Goal: Task Accomplishment & Management: Manage account settings

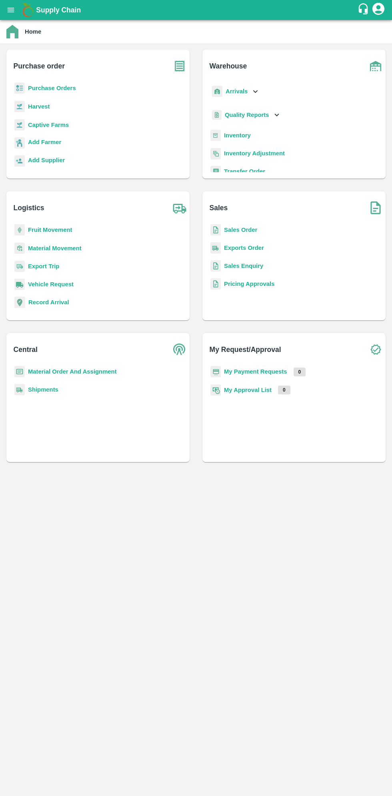
click at [64, 86] on b "Purchase Orders" at bounding box center [52, 88] width 48 height 6
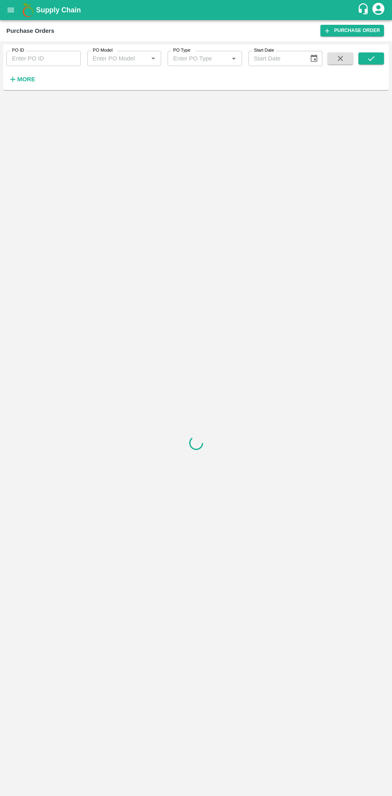
click at [29, 79] on strong "More" at bounding box center [26, 79] width 18 height 6
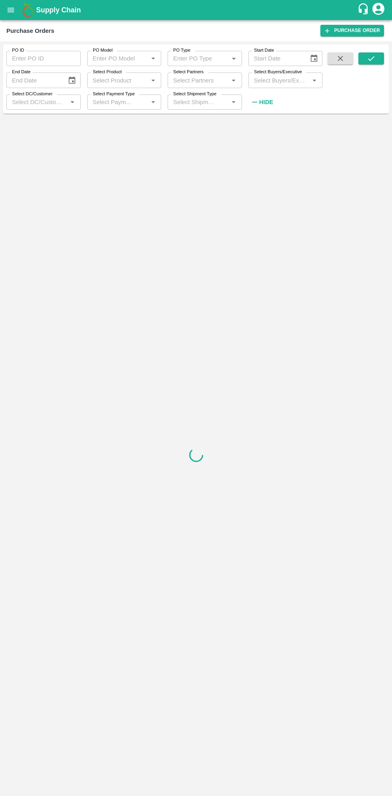
click at [285, 79] on input "Select Buyers/Executive" at bounding box center [279, 80] width 56 height 10
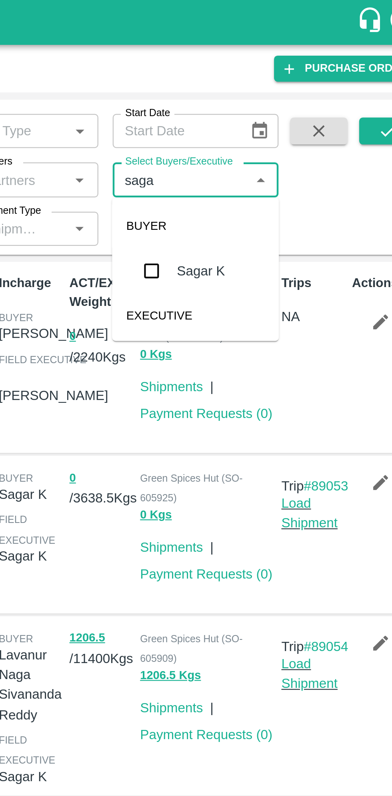
type input "sagar"
click at [273, 124] on input "checkbox" at bounding box center [266, 121] width 16 height 16
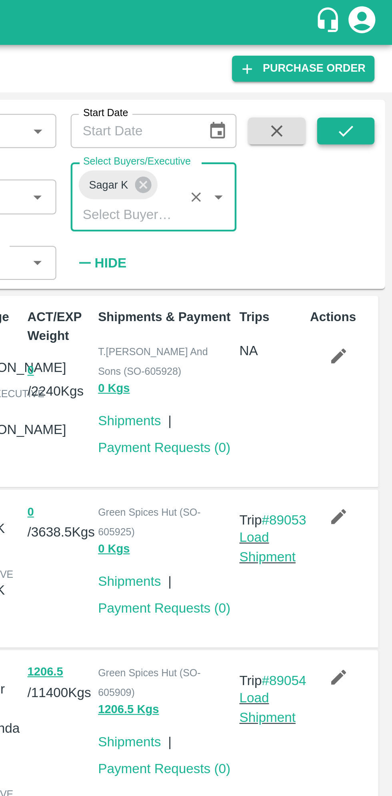
click at [377, 57] on button "submit" at bounding box center [372, 58] width 26 height 12
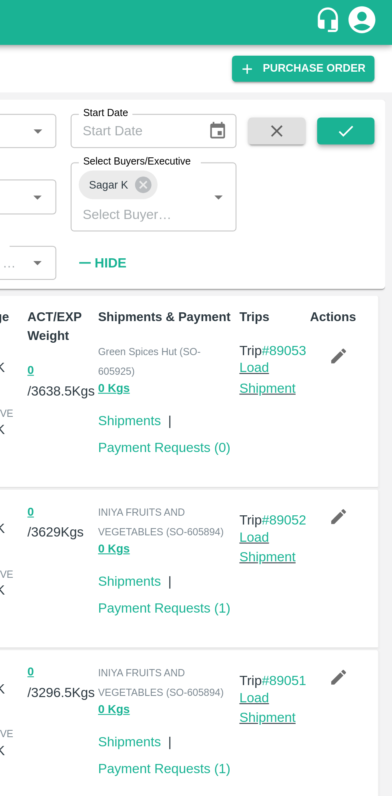
click at [367, 58] on icon "submit" at bounding box center [371, 58] width 9 height 9
click at [372, 58] on icon "submit" at bounding box center [371, 58] width 9 height 9
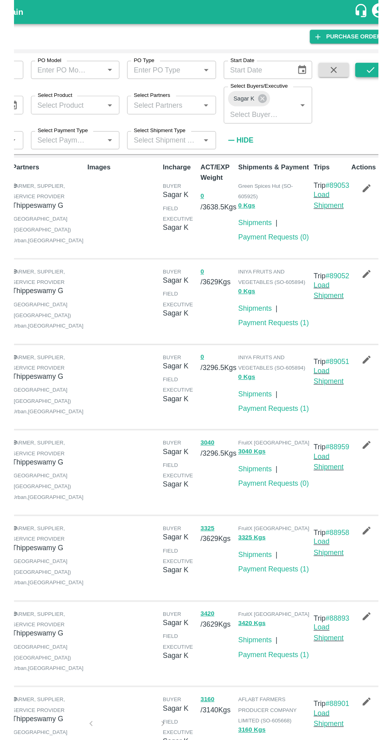
scroll to position [3, 0]
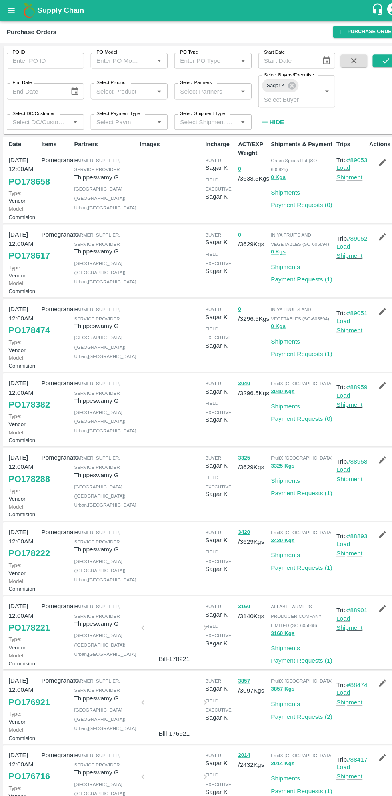
click at [32, 253] on link "PO 178617" at bounding box center [28, 246] width 40 height 14
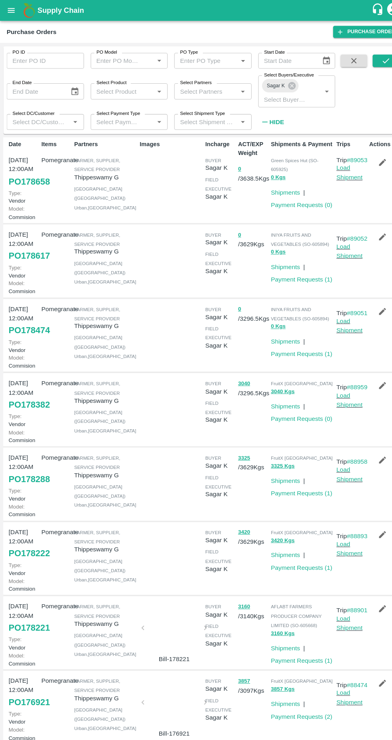
click at [25, 325] on link "PO 178474" at bounding box center [28, 317] width 40 height 14
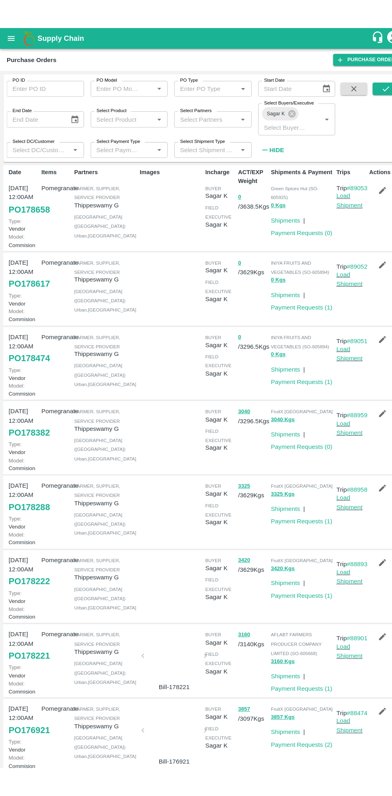
scroll to position [0, 0]
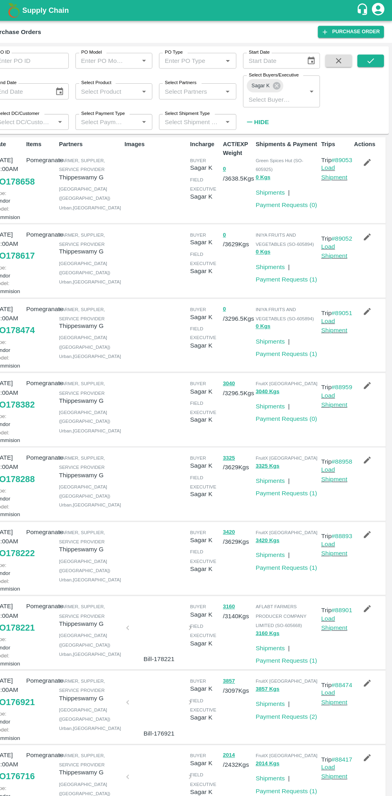
click at [367, 303] on icon "button" at bounding box center [368, 299] width 7 height 7
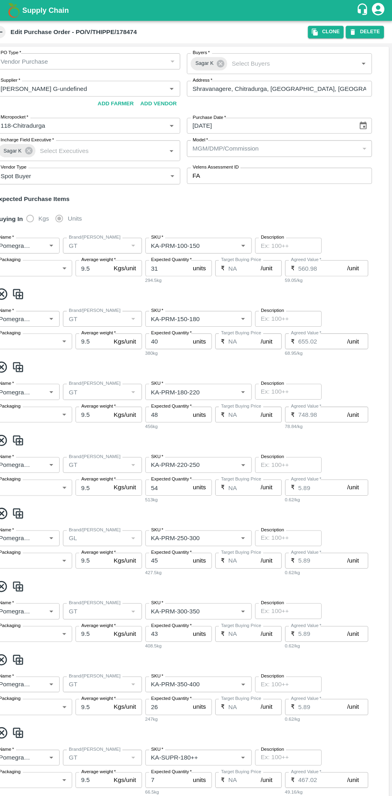
type input "Thippeswamy G-undefined"
type input "118-Chitradurga"
type input "Pomegranate"
type input "GT"
type input "KA-PRM-100-150"
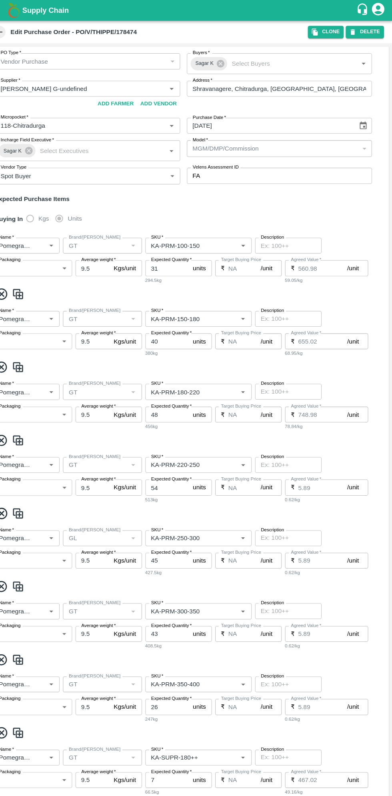
type input "NA"
type input "Pomegranate"
type input "GT"
type input "KA-PRM-150-180"
type input "NA"
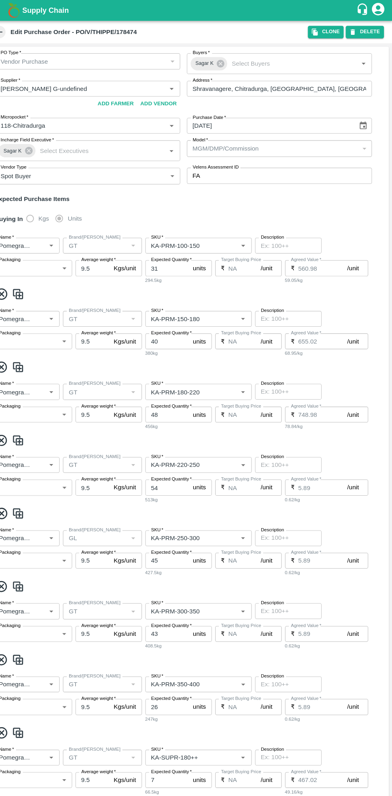
type input "Pomegranate"
type input "GT"
type input "KA-PRM-180-220"
type input "NA"
type input "Pomegranate"
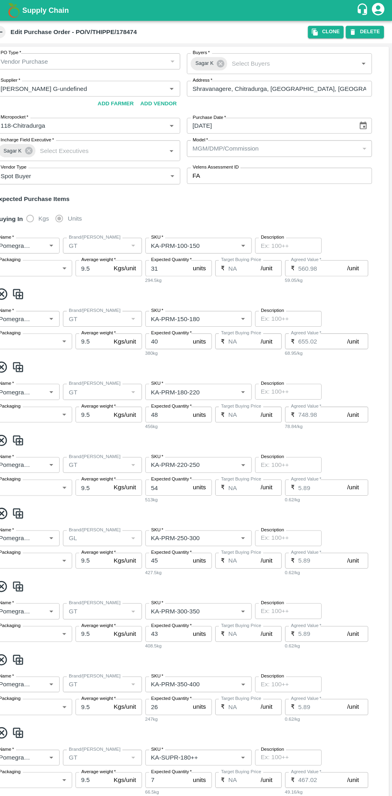
type input "GT"
type input "KA-PRM-220-250"
type input "NA"
type input "Pomegranate"
type input "GL"
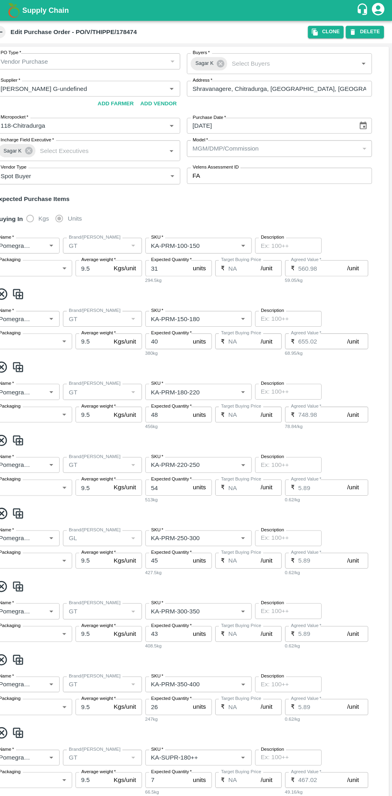
type input "KA-PRM-250-300"
type input "NA"
type input "Pomegranate"
type input "GT"
type input "KA-PRM-300-350"
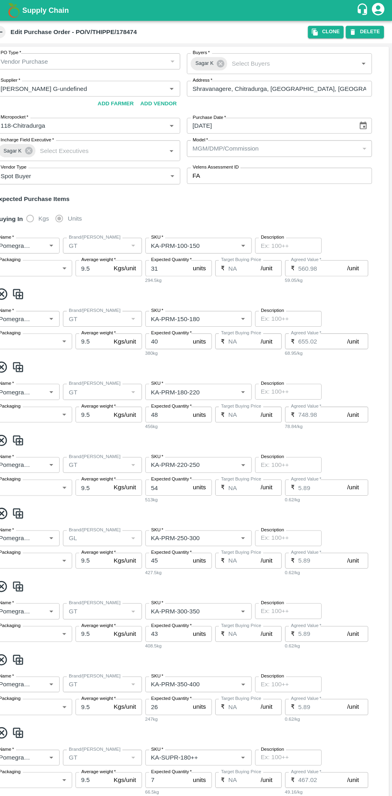
type input "NA"
type input "Pomegranate"
type input "GT"
type input "KA-PRM-350-400"
type input "NA"
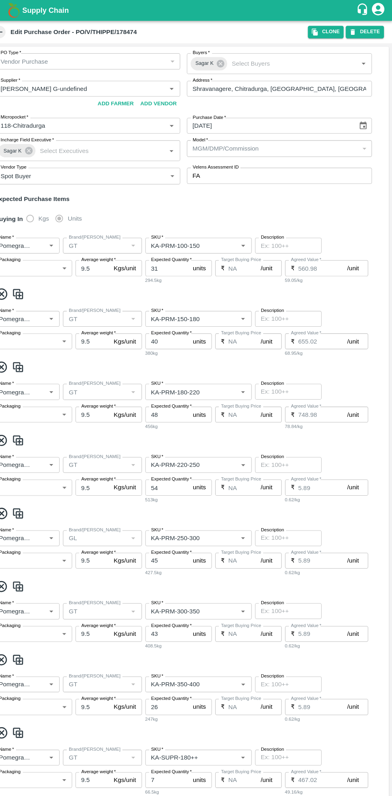
type input "Pomegranate"
type input "GT"
type input "KA-SUPR-180++"
type input "NA"
type input "Pomegranate"
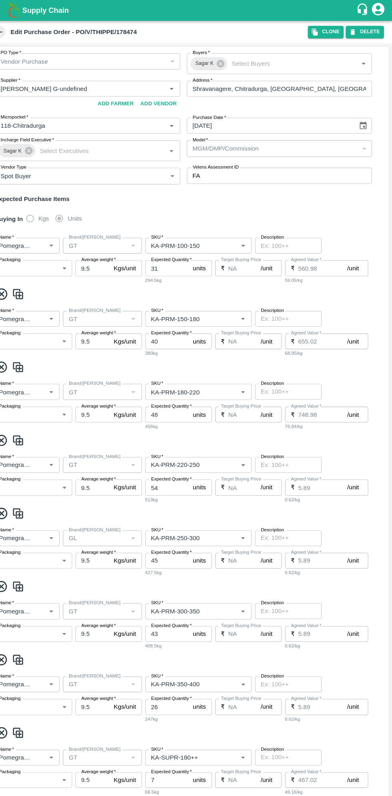
type input "GT"
type input "KA-SUPR-100++"
type input "NA"
type input "Pomegranate"
type input "GT"
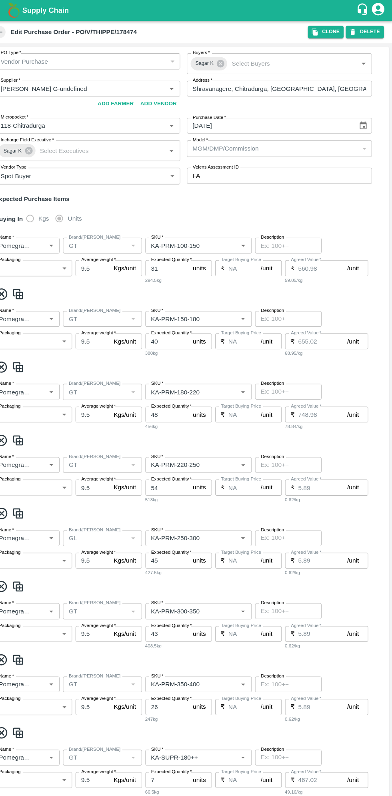
type input "KA-Loose A"
type input "NA"
type input "Pomegranate"
type input "GT"
type input "KA-Green"
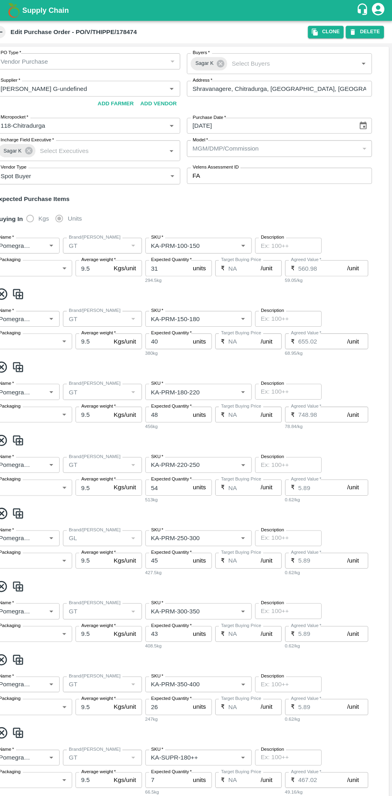
type input "NA"
type input "Pomegranate"
type input "GT"
type input "KA-PRM-180++"
type input "NA"
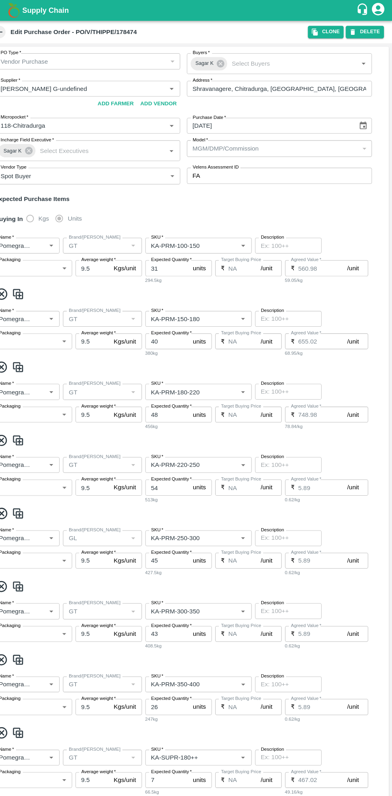
type input "Pomegranate"
type input "GT"
type input "KA-Damage Fruit"
type input "NA"
type input "Pomegranate"
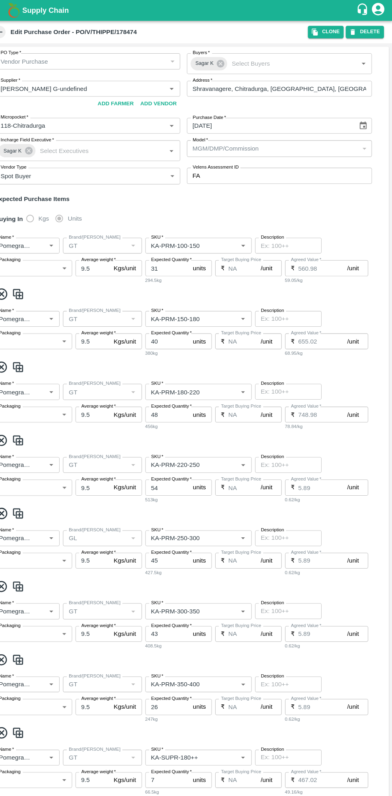
type input "GT"
type input "KA-Loose B"
type input "NA"
type input "Pomegranate"
type input "GT"
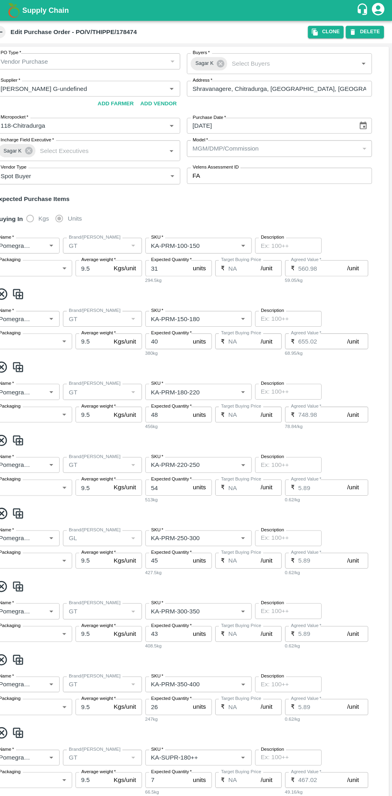
type input "KA-Loose B"
type input "NA"
type input "Pomegranate"
type input "GT"
type input "KA-PRM-400++"
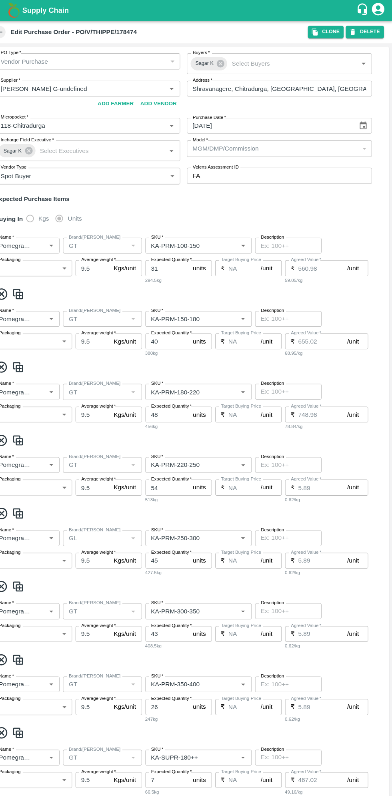
type input "NA"
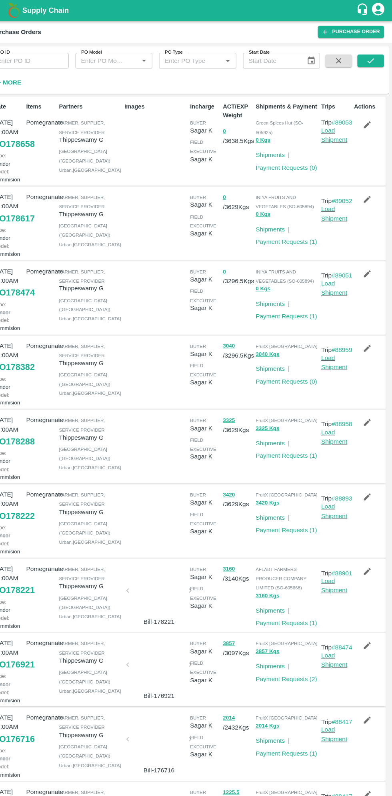
click at [371, 339] on icon "button" at bounding box center [368, 335] width 9 height 9
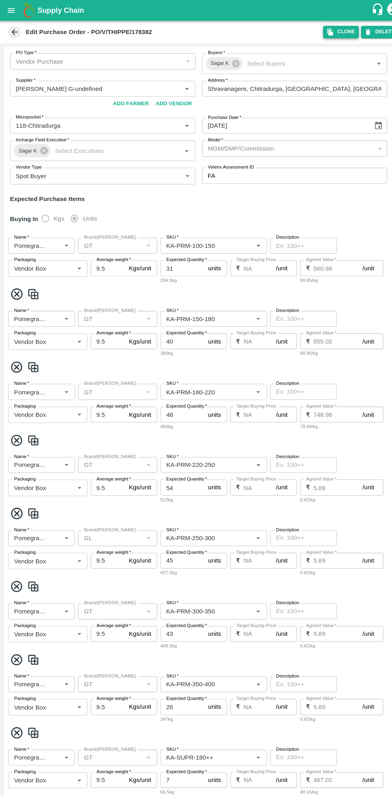
click at [332, 31] on button "Clone" at bounding box center [328, 31] width 34 height 12
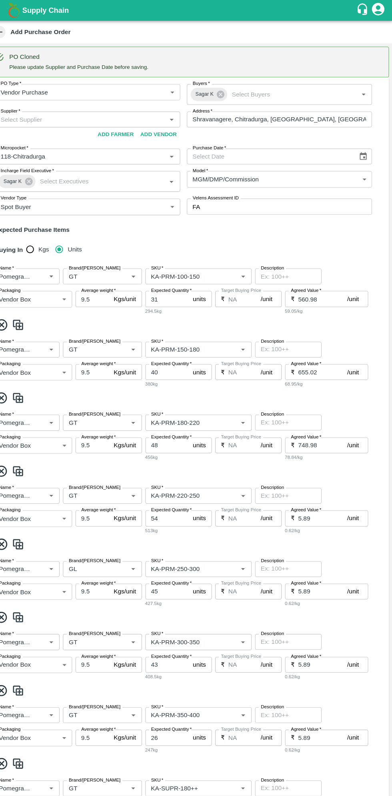
click at [366, 148] on icon "Choose date" at bounding box center [364, 150] width 9 height 9
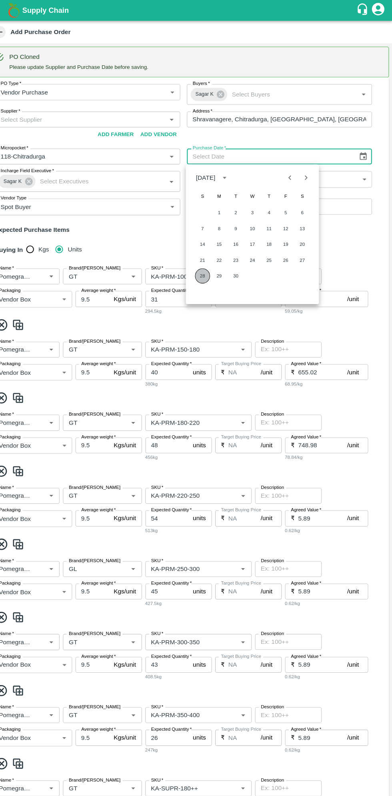
click at [209, 265] on button "28" at bounding box center [210, 265] width 14 height 14
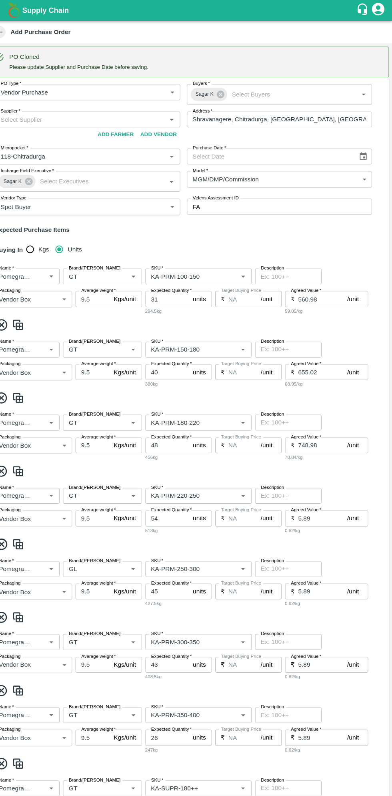
type input "28/09/2025"
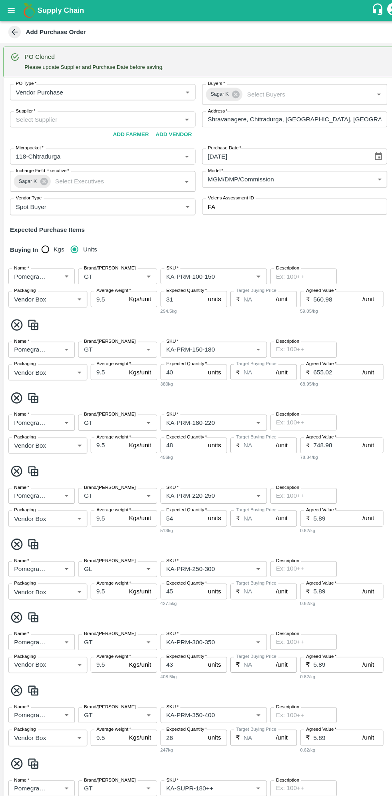
click at [108, 114] on input "Supplier   *" at bounding box center [92, 115] width 161 height 10
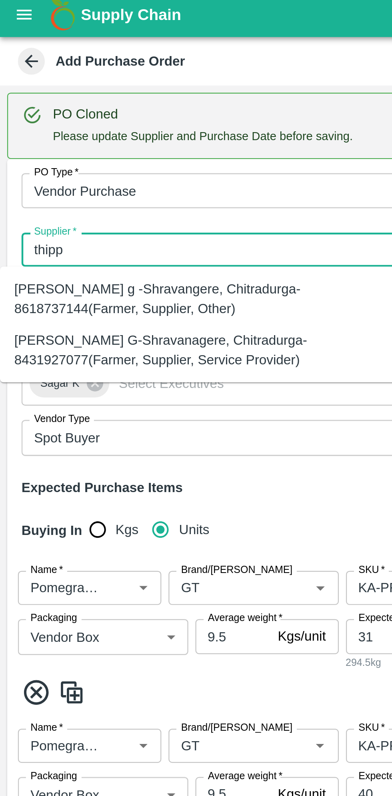
click at [88, 161] on div "Thippeswamy G-Shravanagere, Chitradurga-8431927077(Farmer, Supplier, Service Pr…" at bounding box center [88, 160] width 165 height 18
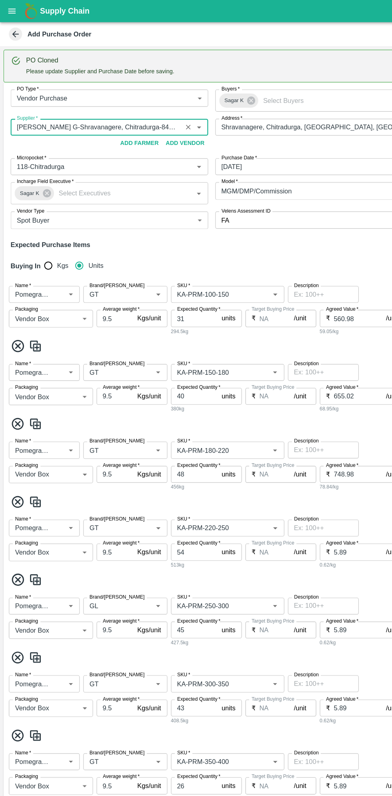
type input "Thippeswamy G-Shravanagere, Chitradurga-8431927077(Farmer, Supplier, Service Pr…"
click at [281, 783] on button "Save & Close" at bounding box center [279, 784] width 51 height 14
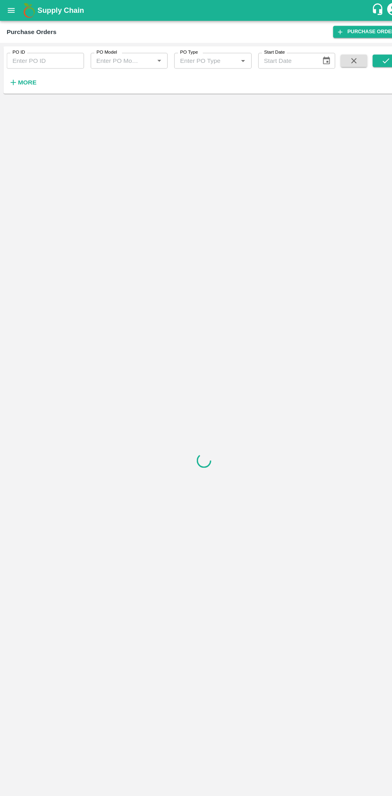
click at [13, 79] on icon "button" at bounding box center [12, 79] width 5 height 5
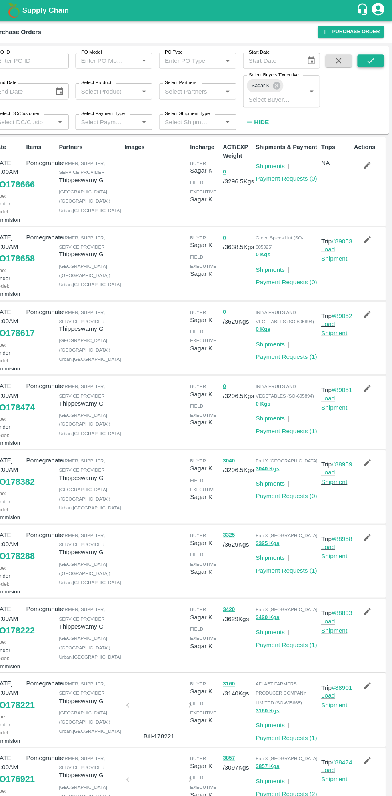
click at [372, 58] on icon "submit" at bounding box center [371, 58] width 9 height 9
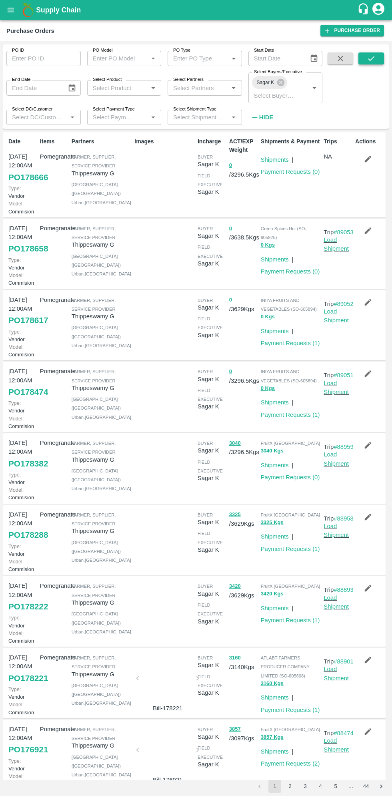
scroll to position [0, 0]
click at [34, 183] on link "PO 178666" at bounding box center [28, 177] width 40 height 14
click at [26, 327] on link "PO 178617" at bounding box center [28, 320] width 40 height 14
click at [367, 305] on icon "button" at bounding box center [368, 301] width 7 height 7
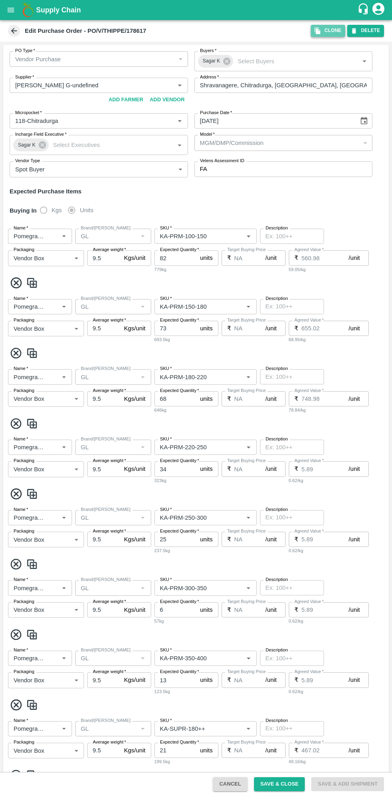
click at [333, 31] on button "Clone" at bounding box center [328, 31] width 34 height 12
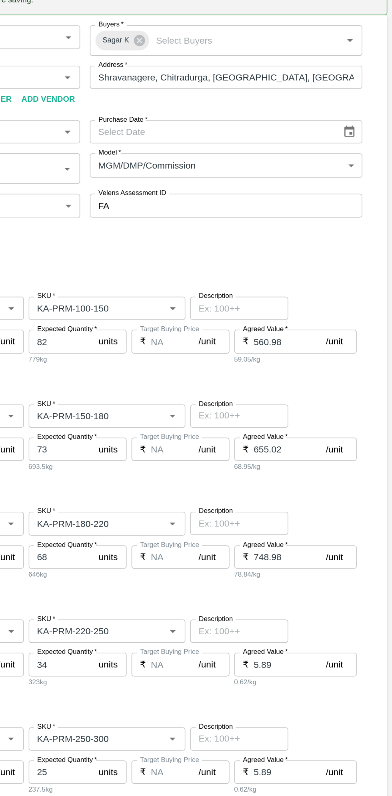
click at [368, 155] on button "Choose date" at bounding box center [364, 150] width 15 height 15
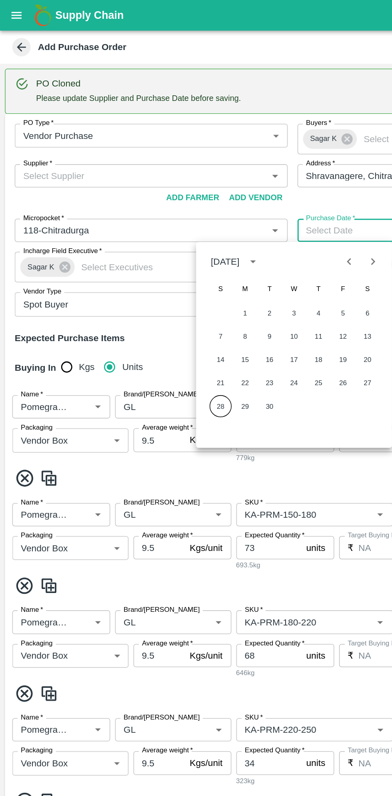
click at [145, 265] on button "28" at bounding box center [144, 265] width 14 height 14
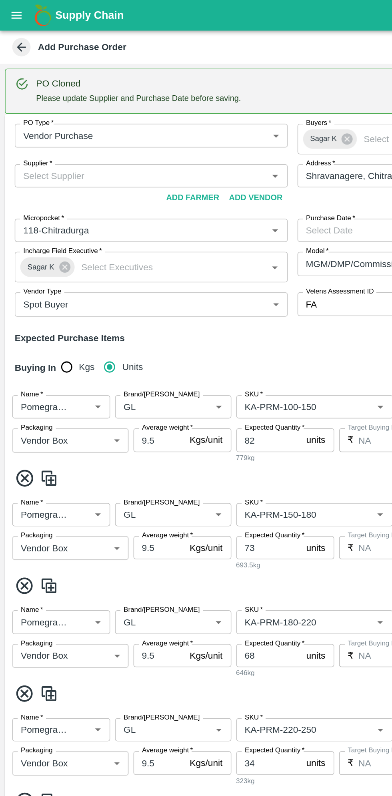
type input "28/09/2025"
click at [112, 112] on input "Supplier   *" at bounding box center [92, 115] width 161 height 10
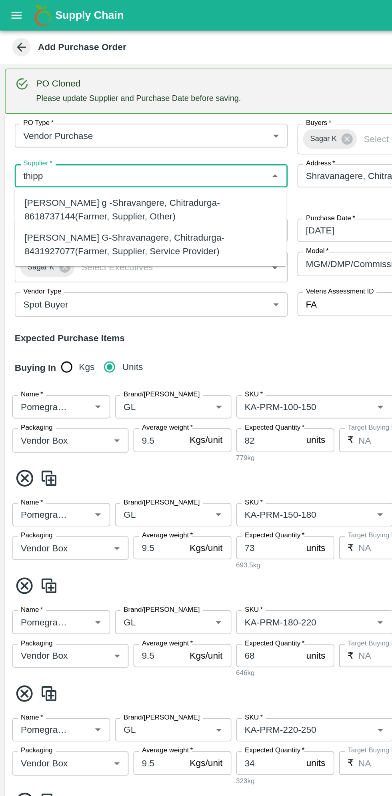
click at [127, 159] on div "Thippeswamy G-Shravanagere, Chitradurga-8431927077(Farmer, Supplier, Service Pr…" at bounding box center [98, 160] width 165 height 18
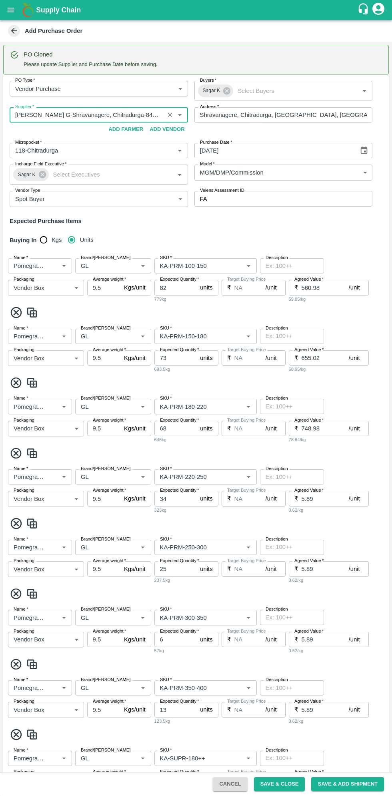
type input "Thippeswamy G-Shravanagere, Chitradurga-8431927077(Farmer, Supplier, Service Pr…"
click at [283, 783] on button "Save & Close" at bounding box center [279, 784] width 51 height 14
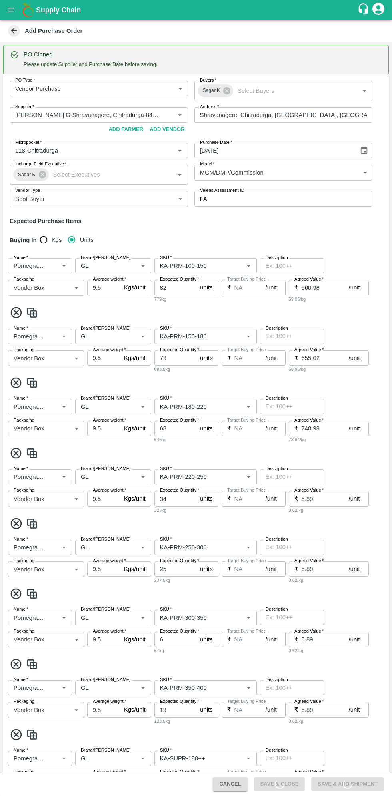
scroll to position [2, 0]
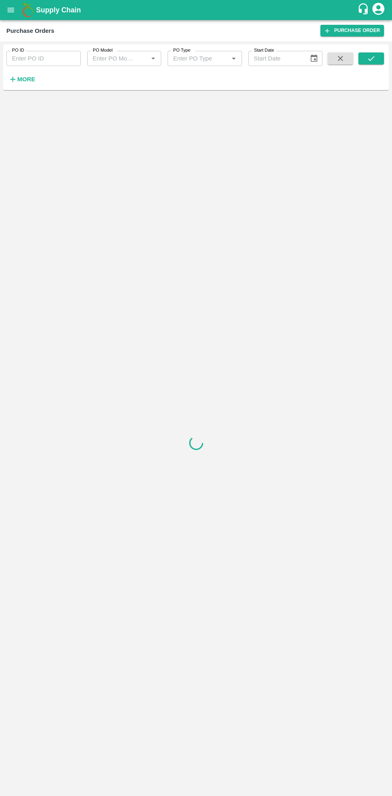
click at [30, 83] on h6 "More" at bounding box center [26, 79] width 18 height 10
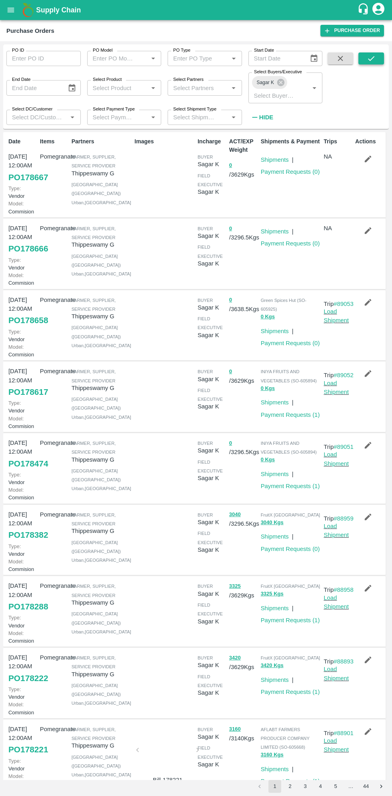
click at [373, 55] on icon "submit" at bounding box center [371, 58] width 9 height 9
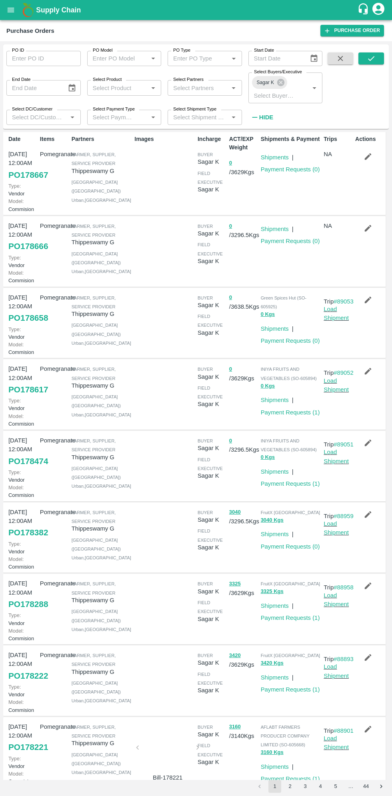
click at [32, 325] on link "PO 178658" at bounding box center [28, 318] width 40 height 14
click at [370, 304] on icon "button" at bounding box center [368, 299] width 9 height 9
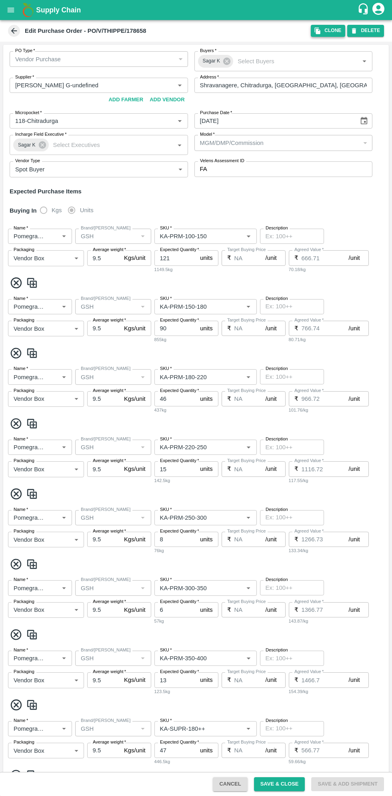
click at [333, 32] on button "Clone" at bounding box center [328, 31] width 34 height 12
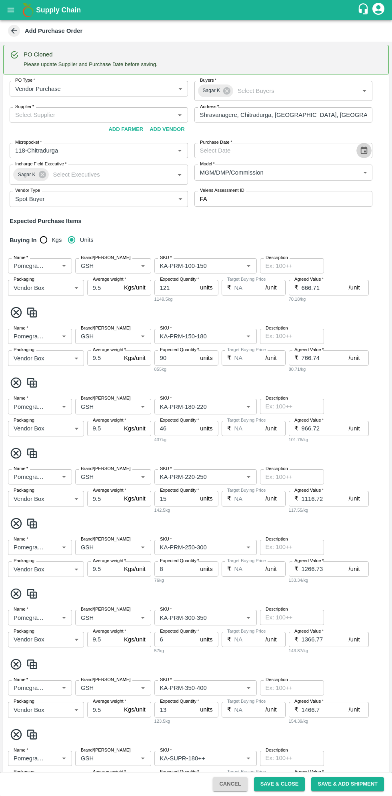
click at [363, 150] on icon "Choose date" at bounding box center [364, 150] width 9 height 9
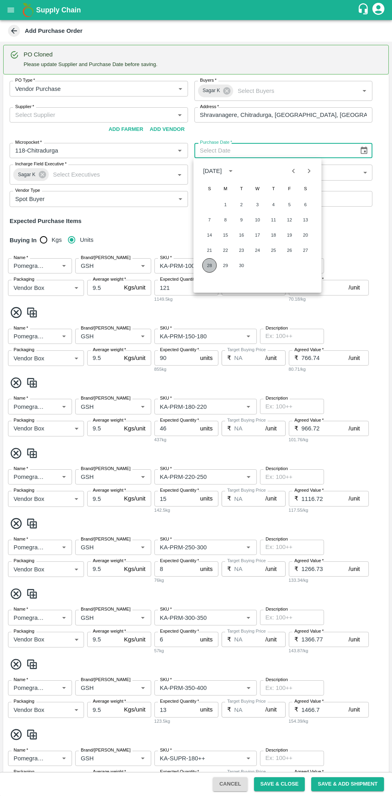
click at [209, 265] on button "28" at bounding box center [210, 265] width 14 height 14
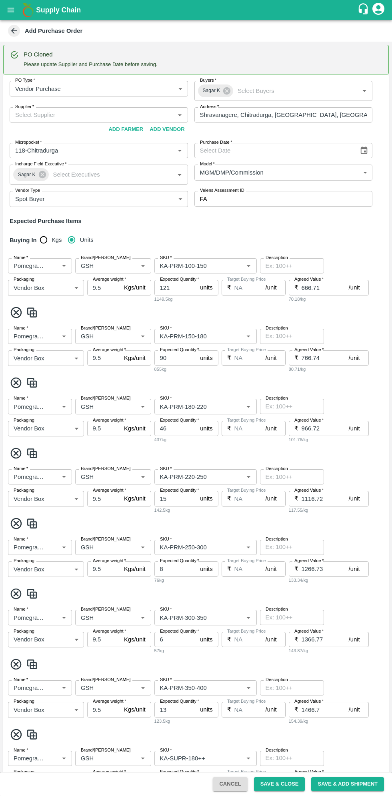
type input "28/09/2025"
click at [112, 114] on input "Supplier   *" at bounding box center [92, 115] width 161 height 10
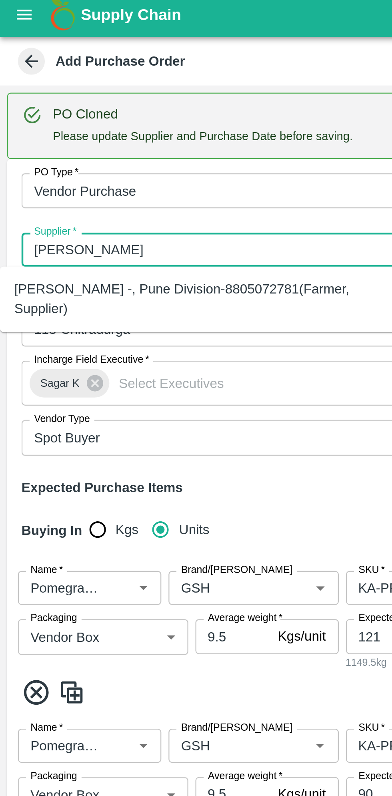
click at [102, 139] on div "Ningappa Kallappa Madabhavi -, Pune Division-8805072781(Farmer, Supplier)" at bounding box center [88, 137] width 165 height 18
type input "Ningappa Kallappa Madabhavi -, Pune Division-8805072781(Farmer, Supplier)"
type input ", Pune Division, , Maharashtra"
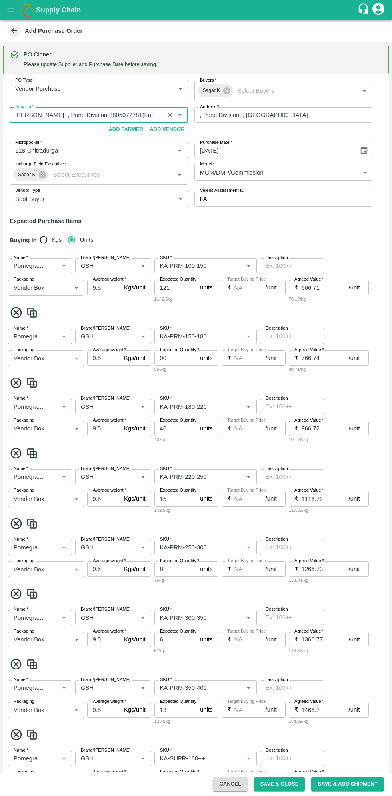
scroll to position [553, 0]
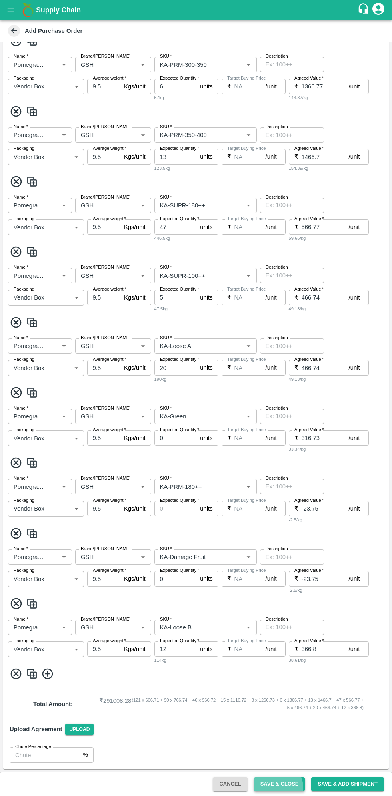
type input "Ningappa Kallappa Madabhavi -, Pune Division-8805072781(Farmer, Supplier)"
click at [285, 784] on button "Save & Close" at bounding box center [279, 784] width 51 height 14
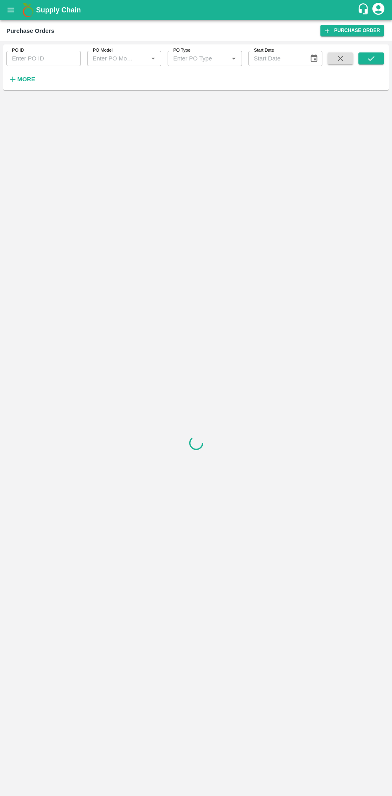
click at [30, 84] on h6 "More" at bounding box center [26, 79] width 18 height 10
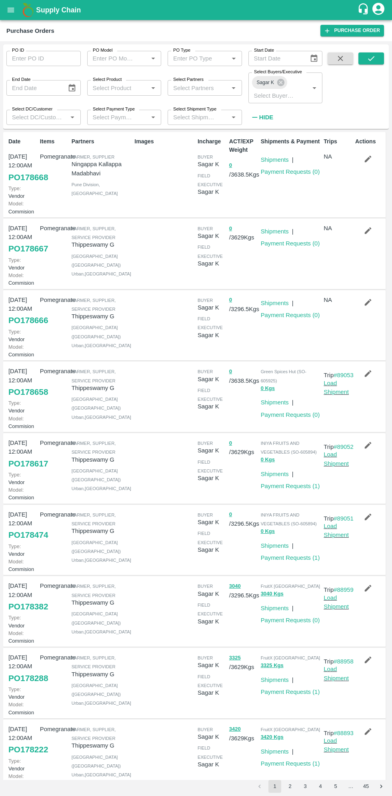
click at [32, 180] on link "PO 178668" at bounding box center [28, 177] width 40 height 14
click at [289, 172] on link "Payment Requests ( 0 )" at bounding box center [290, 172] width 59 height 6
click at [293, 173] on link "Payment Requests ( 0 )" at bounding box center [290, 172] width 59 height 6
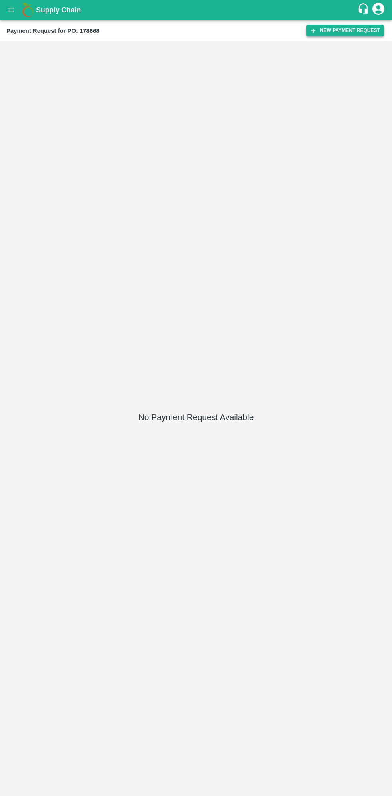
click at [340, 34] on button "New Payment Request" at bounding box center [346, 31] width 78 height 12
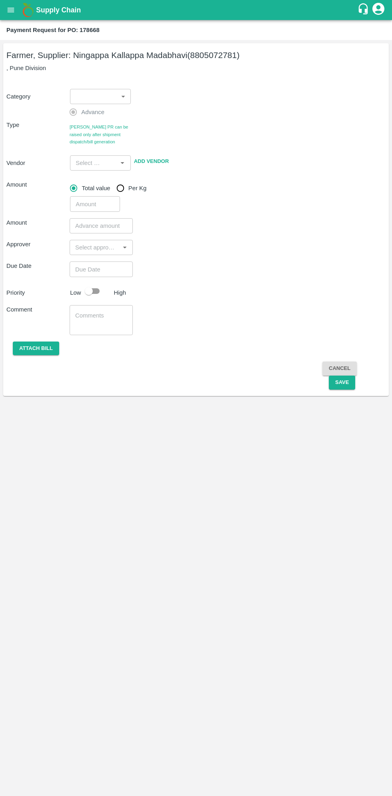
click at [102, 100] on body "Supply Chain Payment Request for PO: 178668 Farmer, Supplier: Ningappa Kallappa…" at bounding box center [196, 398] width 392 height 796
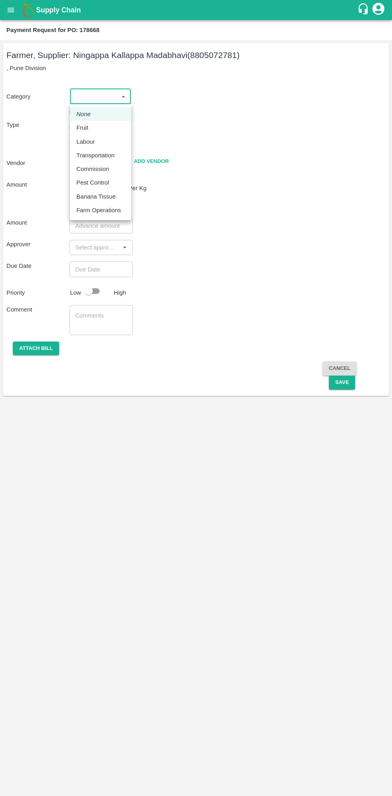
click at [85, 130] on p "Fruit" at bounding box center [82, 127] width 12 height 9
type input "1"
type input "Ningappa Kallappa Madabhavi - 8805072781(Farmer, Supplier)"
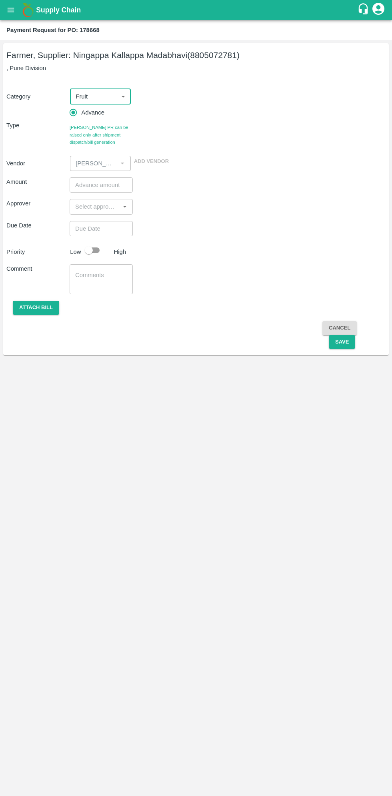
click at [100, 185] on input "number" at bounding box center [101, 184] width 63 height 15
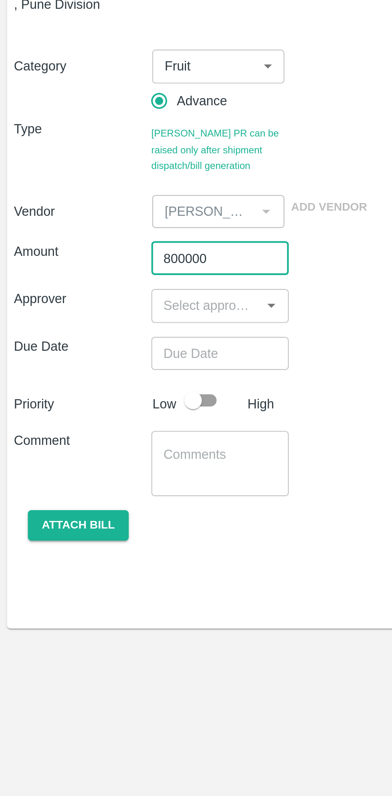
type input "800000"
click at [96, 206] on input "input" at bounding box center [94, 206] width 45 height 10
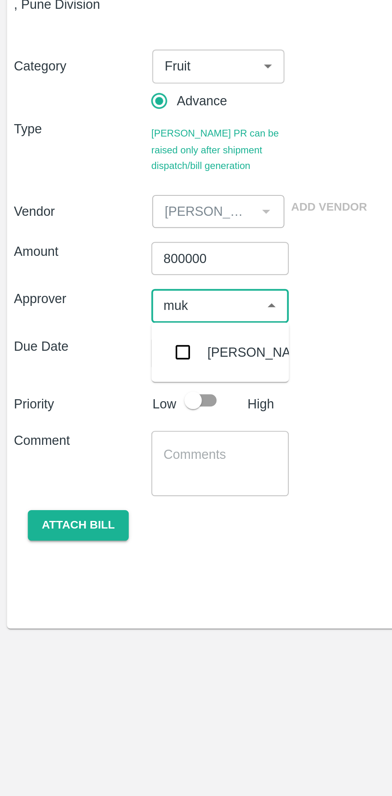
type input "muku"
click at [86, 231] on input "checkbox" at bounding box center [84, 228] width 16 height 16
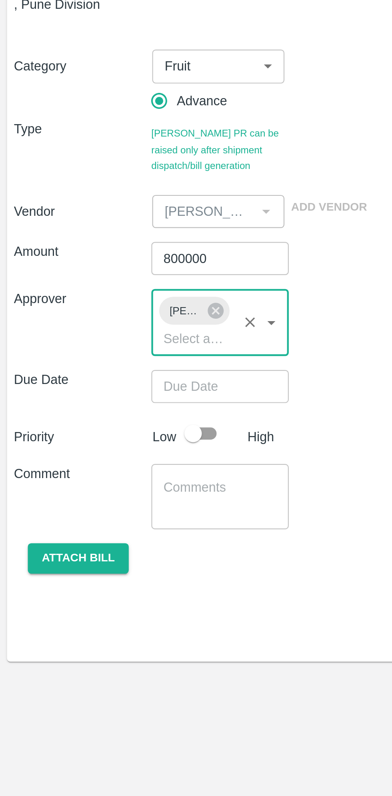
click at [103, 247] on input "Choose date" at bounding box center [99, 243] width 58 height 15
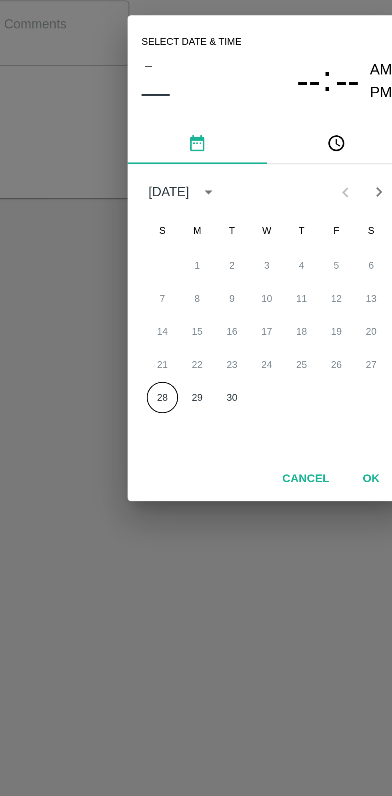
click at [147, 462] on button "28" at bounding box center [148, 462] width 14 height 14
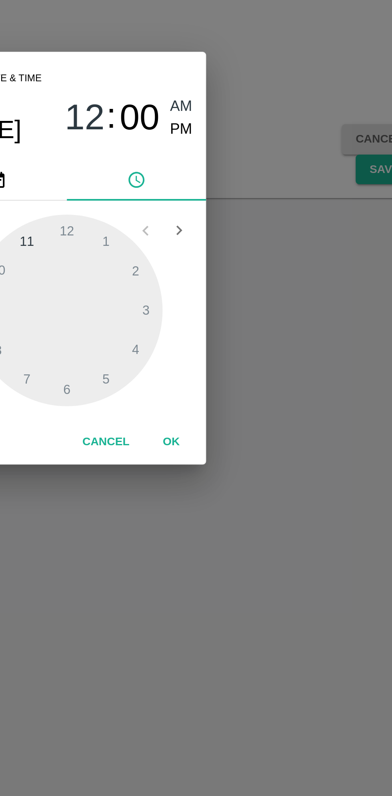
click at [244, 340] on span "PM" at bounding box center [249, 338] width 10 height 11
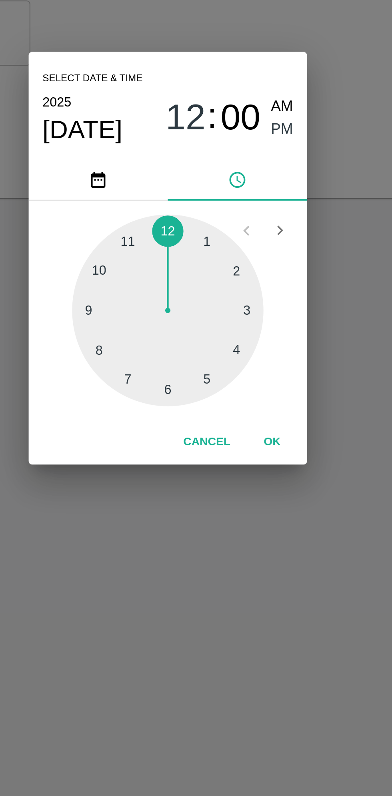
click at [179, 388] on div at bounding box center [196, 422] width 88 height 88
click at [177, 388] on div at bounding box center [196, 422] width 88 height 88
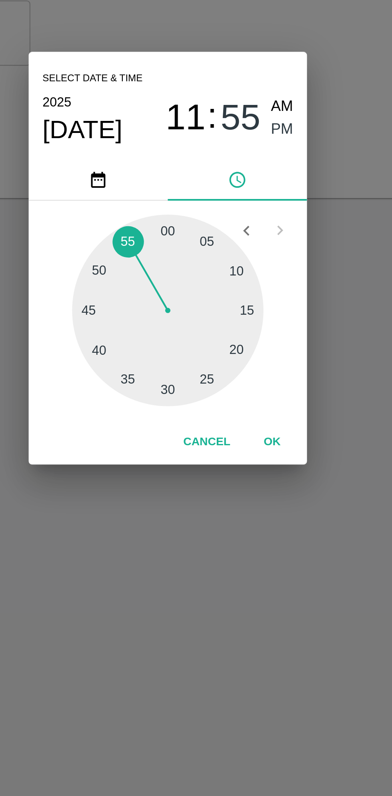
type input "28/09/2025 11:55 PM"
click at [249, 484] on button "OK" at bounding box center [244, 483] width 26 height 14
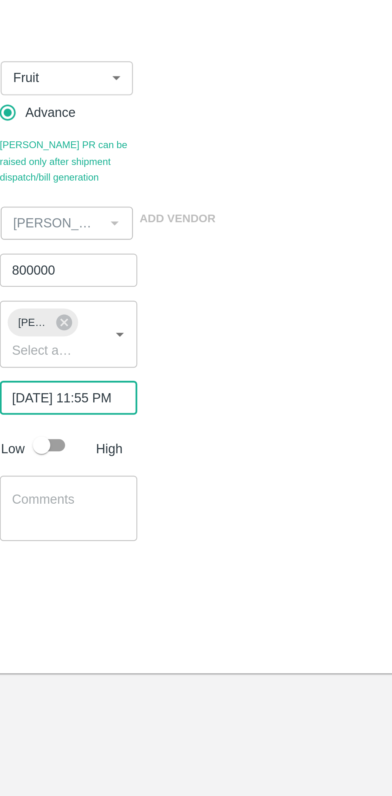
scroll to position [0, 6]
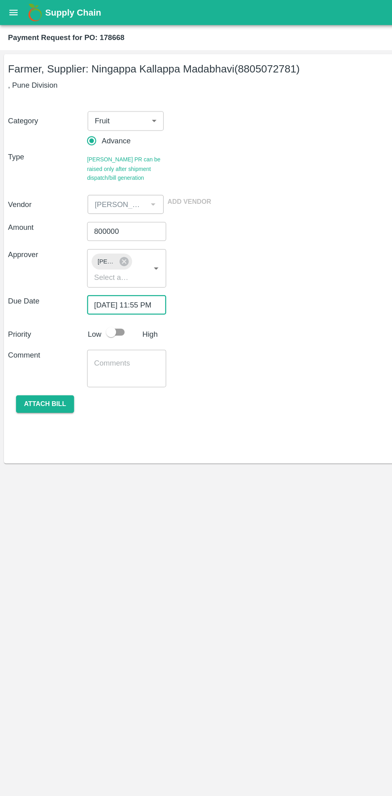
click at [88, 267] on input "checkbox" at bounding box center [89, 265] width 46 height 15
checkbox input "true"
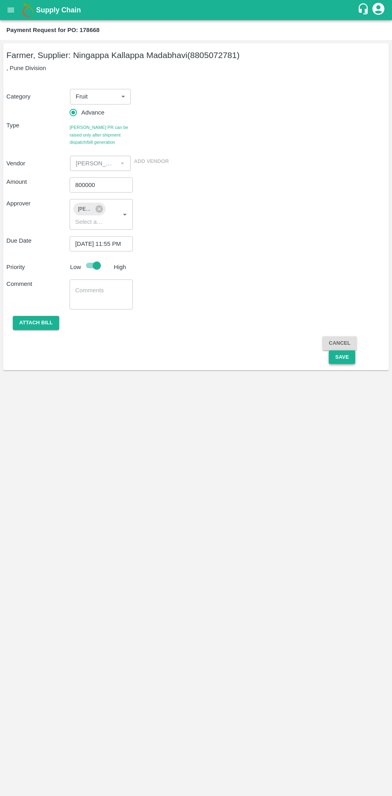
click at [343, 357] on button "Save" at bounding box center [342, 357] width 26 height 14
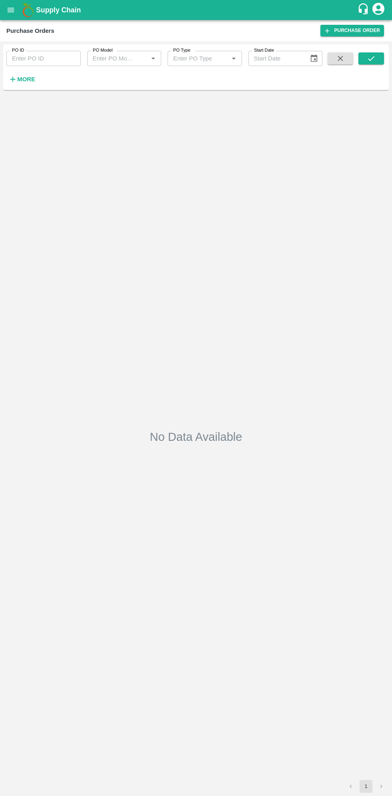
click at [30, 79] on strong "More" at bounding box center [26, 79] width 18 height 6
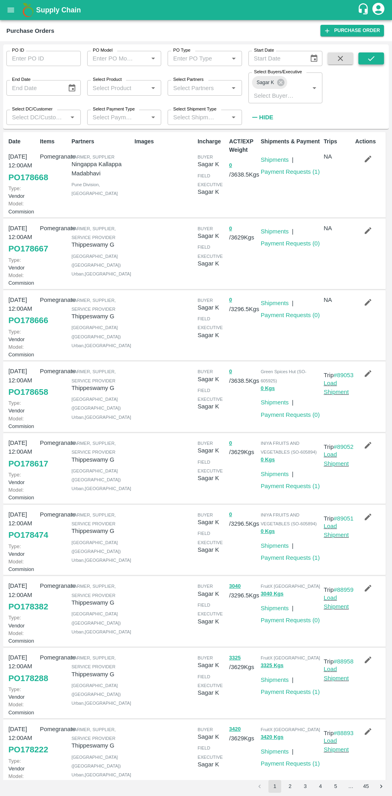
click at [372, 58] on icon "submit" at bounding box center [371, 58] width 9 height 9
click at [303, 173] on link "Payment Requests ( 1 )" at bounding box center [290, 172] width 59 height 6
click at [295, 318] on link "Payment Requests ( 0 )" at bounding box center [290, 315] width 59 height 6
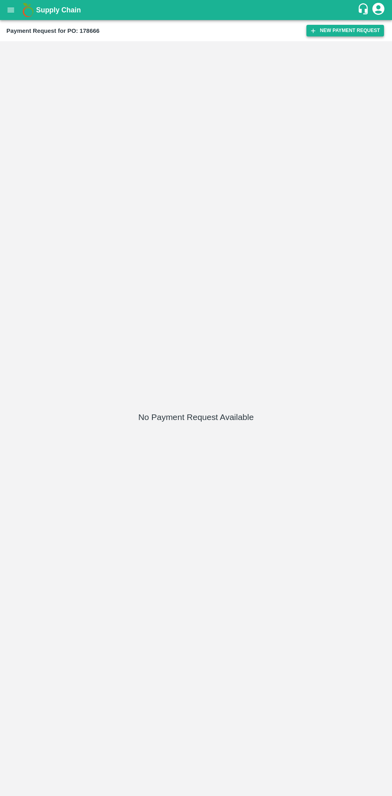
click at [338, 30] on button "New Payment Request" at bounding box center [346, 31] width 78 height 12
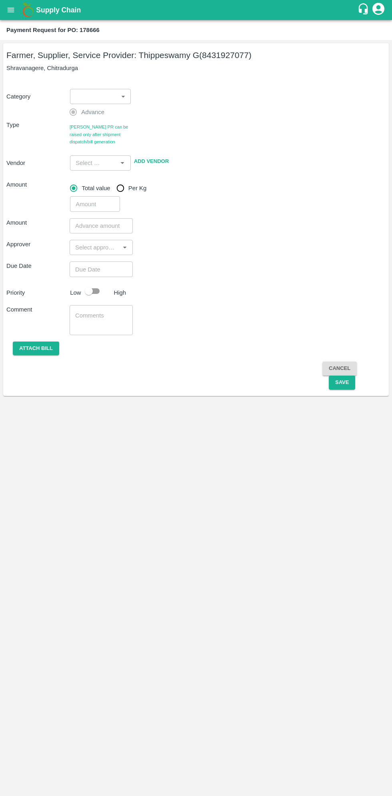
click at [100, 92] on body "Supply Chain Payment Request for PO: 178666 Farmer, Supplier, Service Provider:…" at bounding box center [196, 398] width 392 height 796
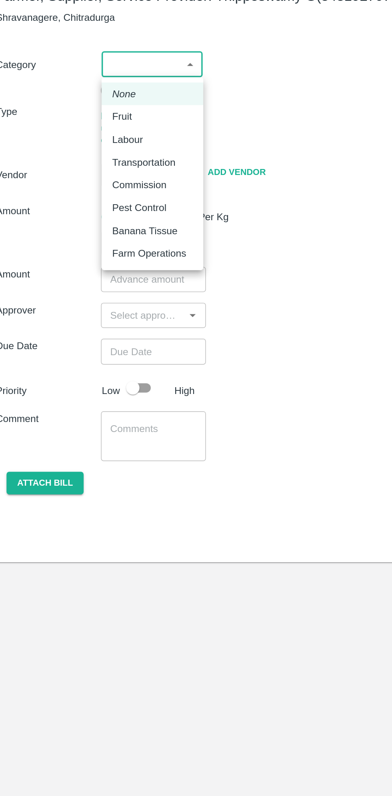
click at [84, 127] on p "Fruit" at bounding box center [82, 127] width 12 height 9
type input "1"
type input "[PERSON_NAME] G - 8431927077(Farmer, Supplier, Service Provider)"
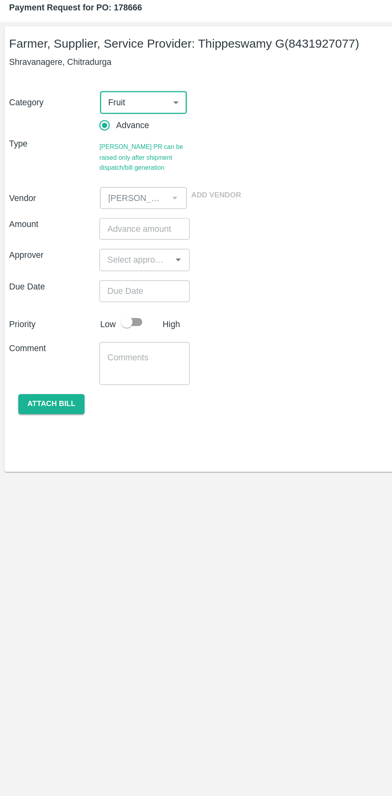
click at [101, 183] on input "number" at bounding box center [101, 184] width 63 height 15
type input "3"
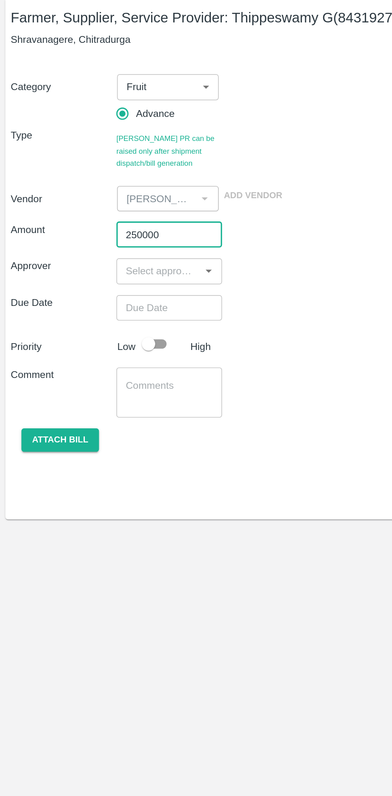
type input "250000"
click at [95, 204] on input "input" at bounding box center [94, 206] width 45 height 10
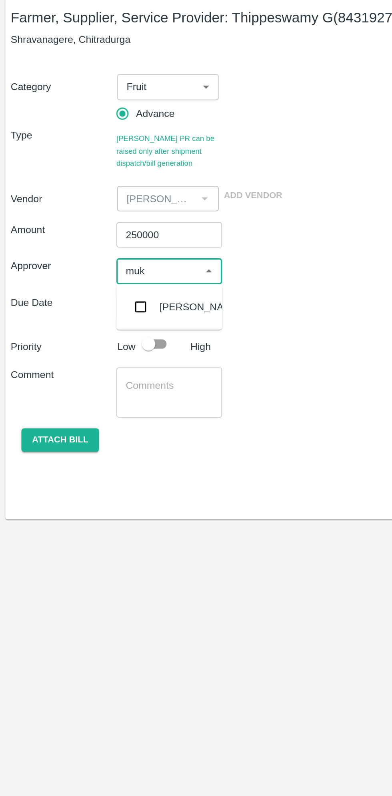
type input "muku"
click at [86, 234] on input "checkbox" at bounding box center [84, 228] width 16 height 16
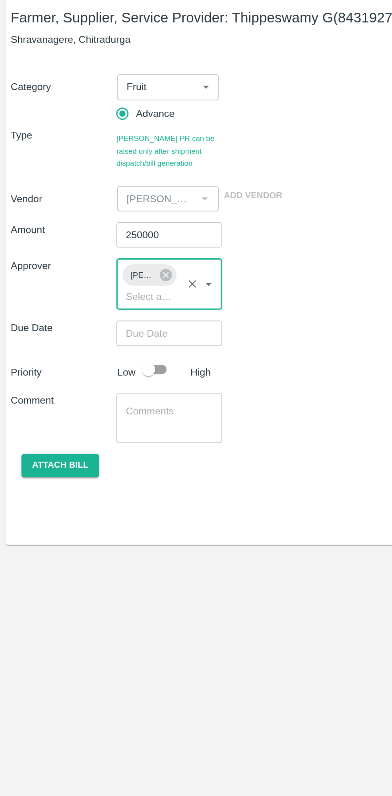
click at [112, 244] on input "Choose date" at bounding box center [99, 243] width 58 height 15
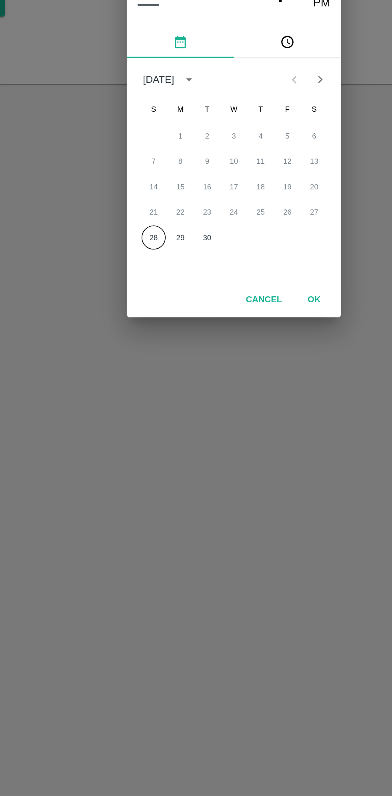
click at [148, 462] on button "28" at bounding box center [148, 462] width 14 height 14
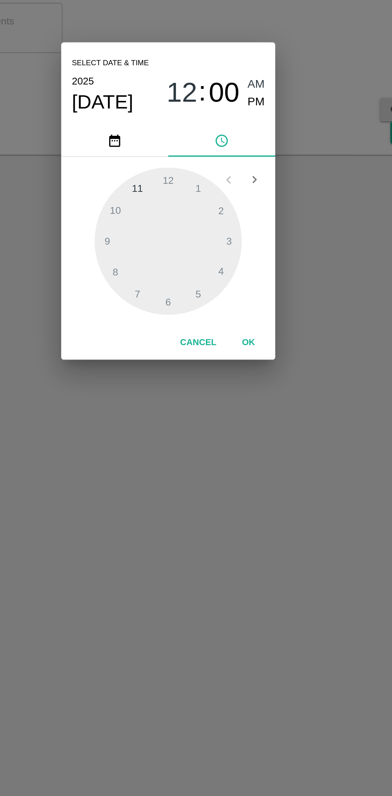
click at [251, 339] on span "PM" at bounding box center [249, 338] width 10 height 11
click at [180, 390] on div at bounding box center [196, 422] width 88 height 88
click at [179, 386] on div at bounding box center [196, 422] width 88 height 88
type input "[DATE] 11:56 PM"
click at [249, 482] on button "OK" at bounding box center [244, 483] width 26 height 14
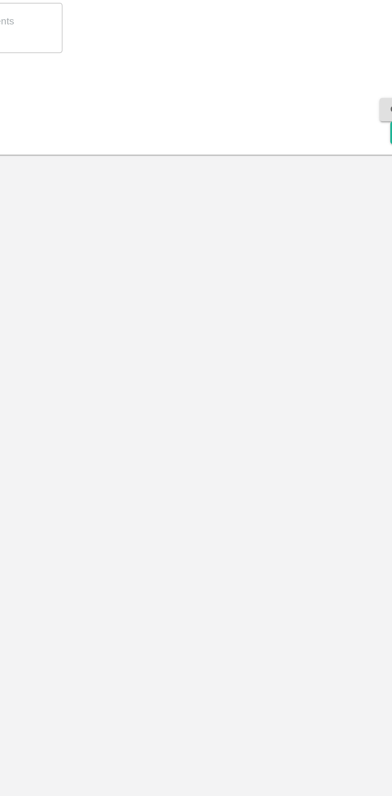
scroll to position [0, 6]
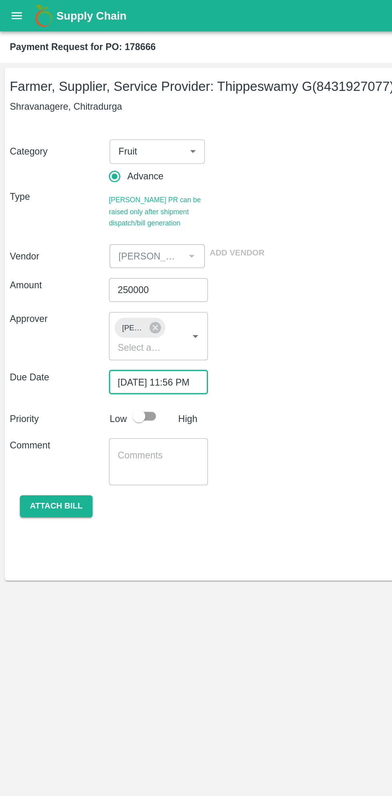
click at [93, 261] on input "checkbox" at bounding box center [89, 265] width 46 height 15
checkbox input "true"
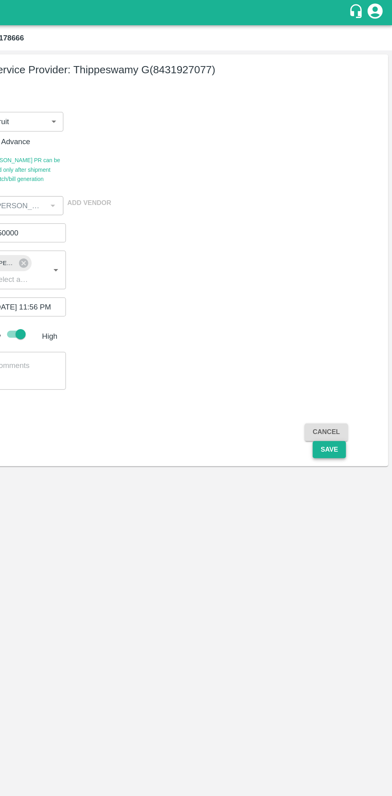
click at [345, 363] on button "Save" at bounding box center [342, 357] width 26 height 14
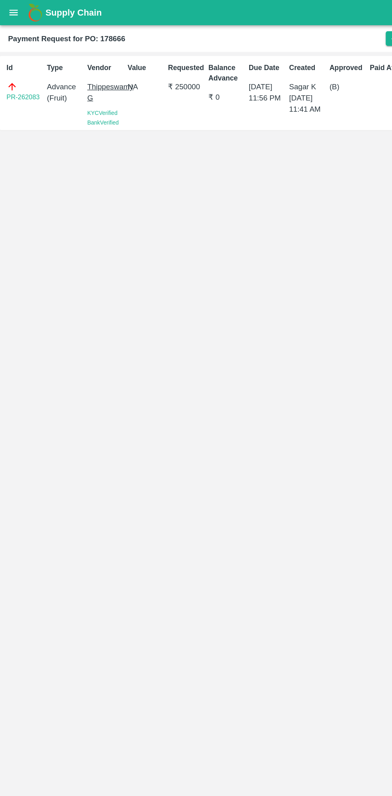
click at [18, 14] on button "open drawer" at bounding box center [11, 10] width 18 height 18
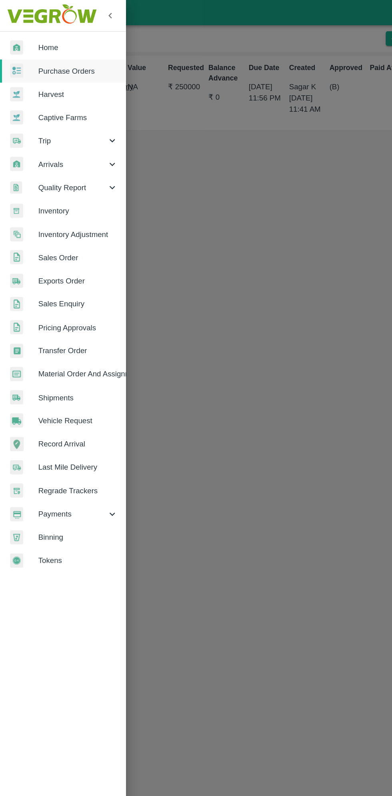
click at [56, 408] on span "Payments" at bounding box center [57, 408] width 54 height 9
click at [68, 424] on span "My Payment Requests" at bounding box center [65, 426] width 57 height 9
